Goal: Task Accomplishment & Management: Manage account settings

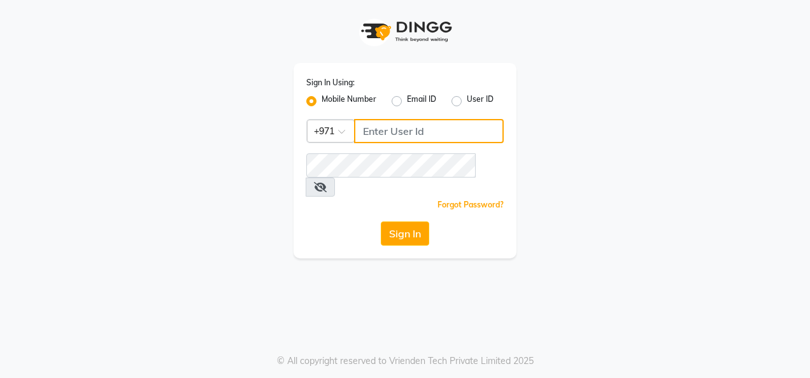
click at [393, 130] on input "Username" at bounding box center [429, 131] width 150 height 24
type input "564200768"
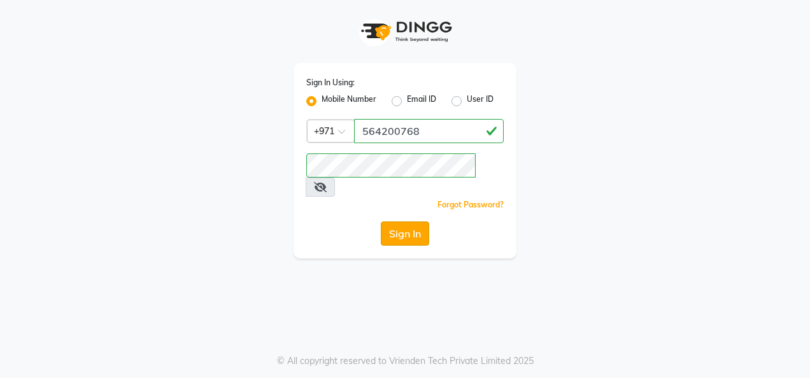
click at [414, 222] on button "Sign In" at bounding box center [405, 234] width 48 height 24
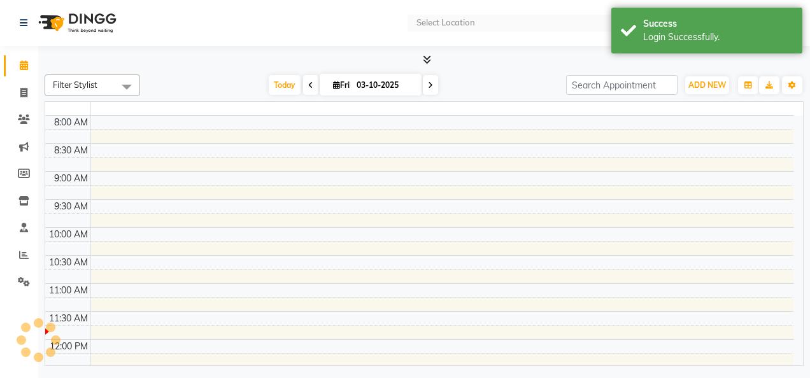
select select "en"
